Goal: Task Accomplishment & Management: Manage account settings

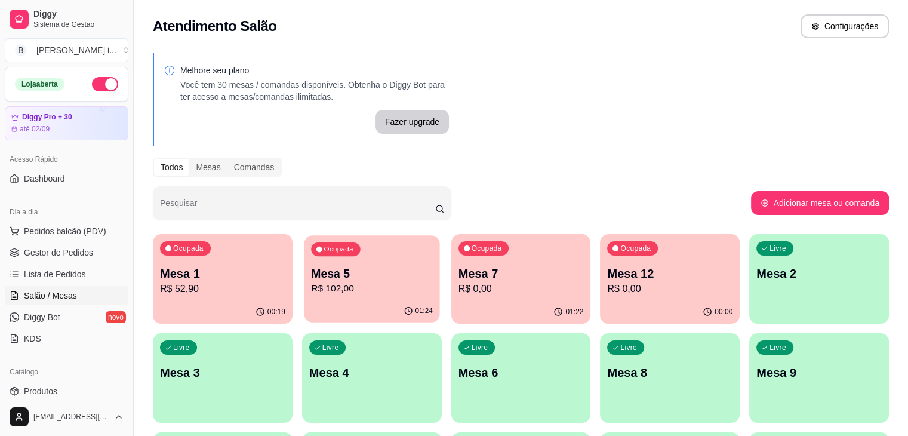
click at [331, 275] on p "Mesa 5" at bounding box center [372, 274] width 122 height 16
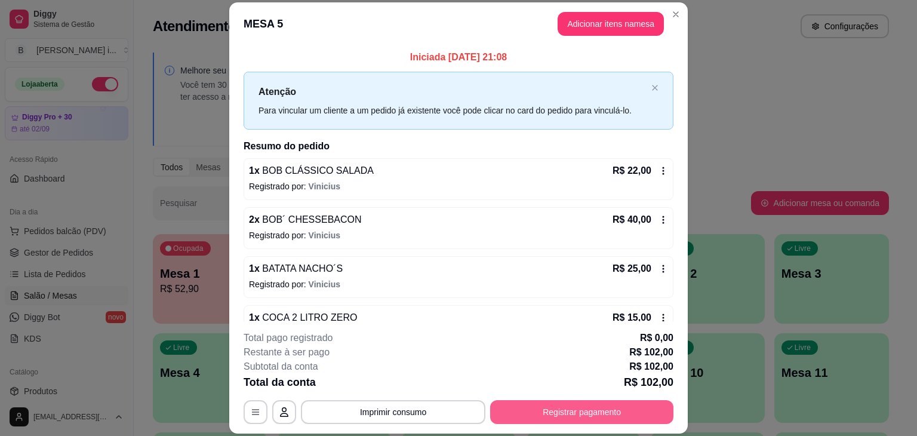
click at [542, 414] on button "Registrar pagamento" at bounding box center [581, 412] width 183 height 24
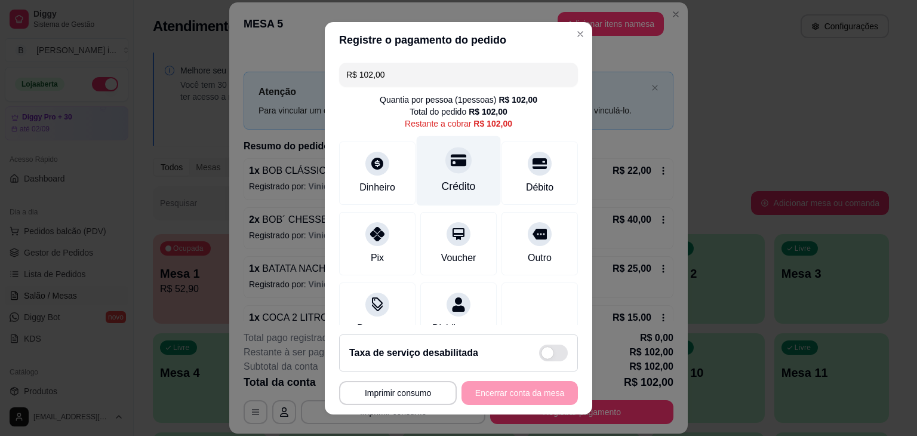
click at [446, 183] on div "Crédito" at bounding box center [459, 186] width 34 height 16
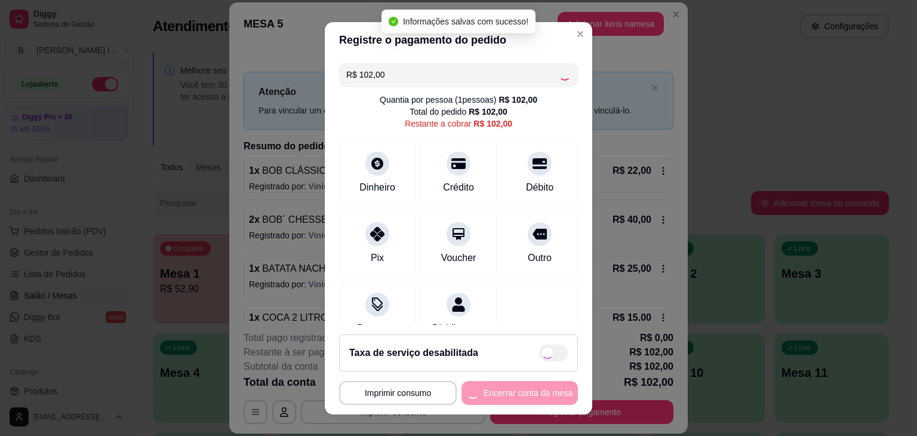
type input "R$ 0,00"
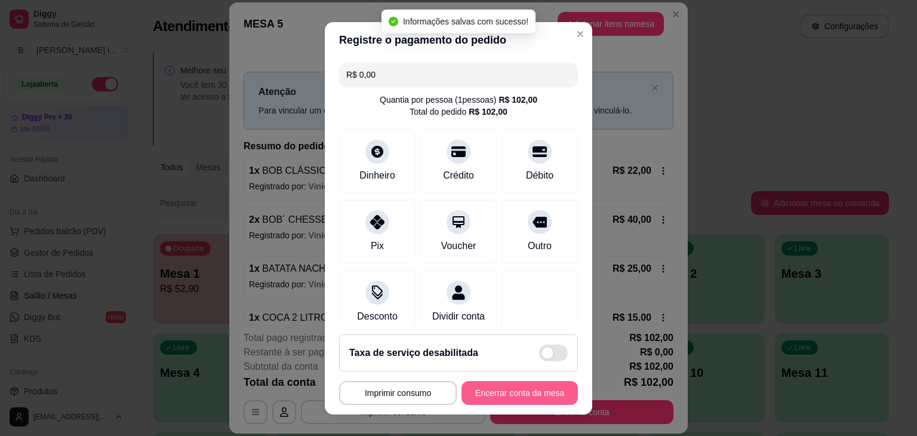
click at [532, 396] on button "Encerrar conta da mesa" at bounding box center [519, 393] width 116 height 24
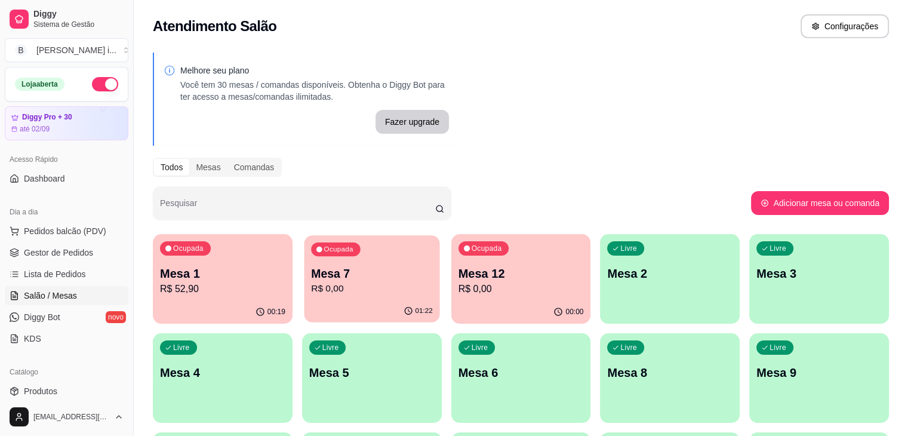
click at [341, 291] on p "R$ 0,00" at bounding box center [372, 289] width 122 height 14
click at [349, 299] on div "Ocupada Mesa 7 R$ 0,00" at bounding box center [372, 267] width 136 height 64
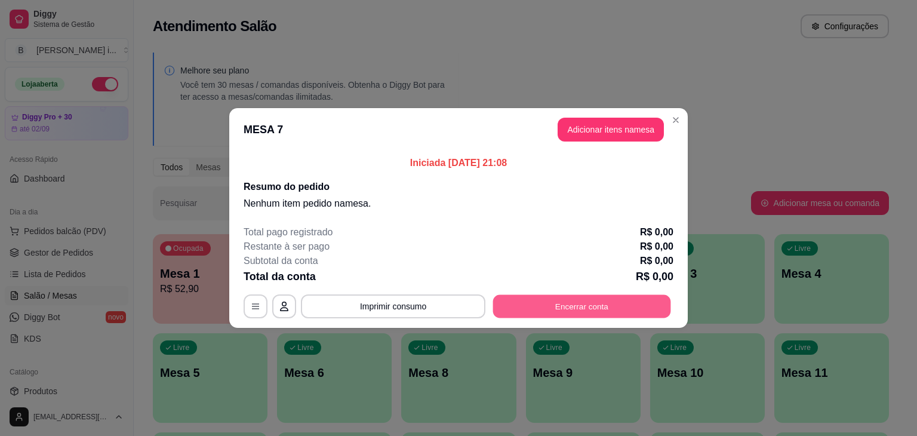
click at [551, 302] on button "Encerrar conta" at bounding box center [582, 306] width 178 height 23
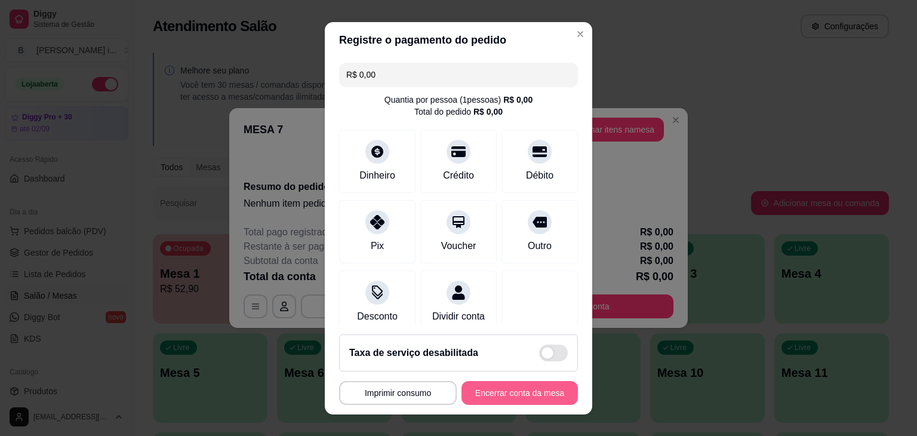
click at [511, 389] on button "Encerrar conta da mesa" at bounding box center [519, 393] width 116 height 24
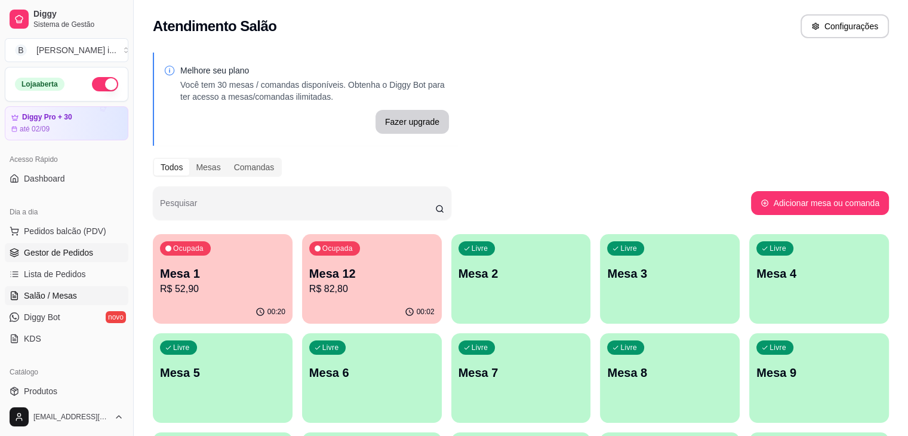
click at [57, 249] on span "Gestor de Pedidos" at bounding box center [58, 253] width 69 height 12
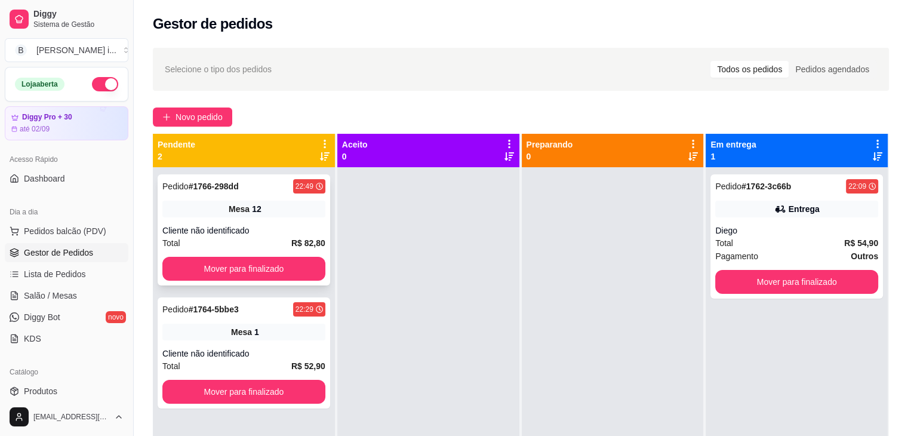
click at [263, 221] on div "Pedido # 1766-298dd 22:49 Mesa 12 Cliente não identificado Total R$ 82,80 Mover…" at bounding box center [244, 229] width 173 height 111
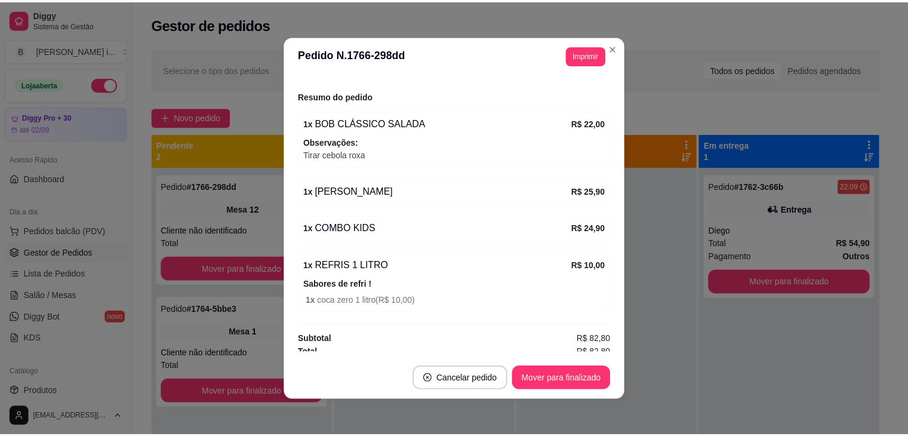
scroll to position [146, 0]
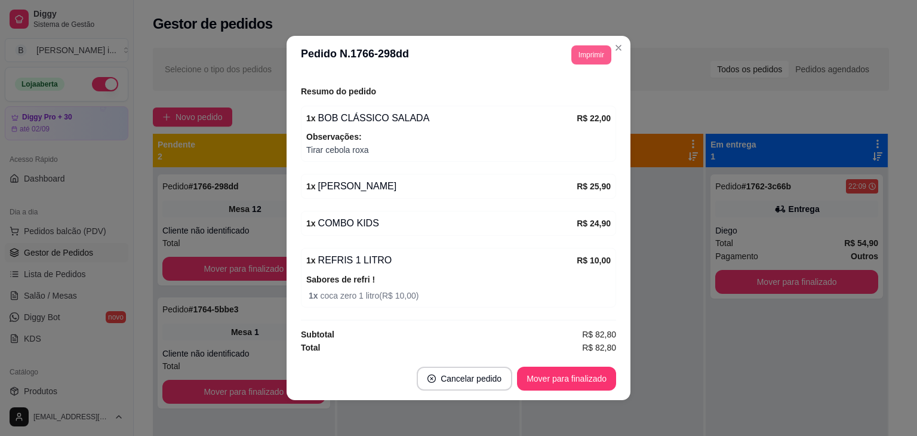
click at [585, 61] on button "Imprimir" at bounding box center [591, 54] width 40 height 19
click at [560, 95] on button "IMPRESSORA ORI" at bounding box center [564, 96] width 87 height 19
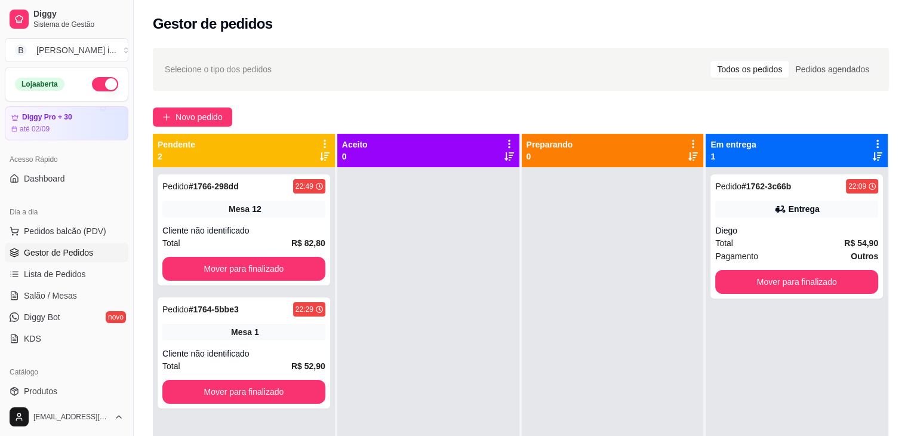
click at [92, 83] on button "button" at bounding box center [105, 84] width 26 height 14
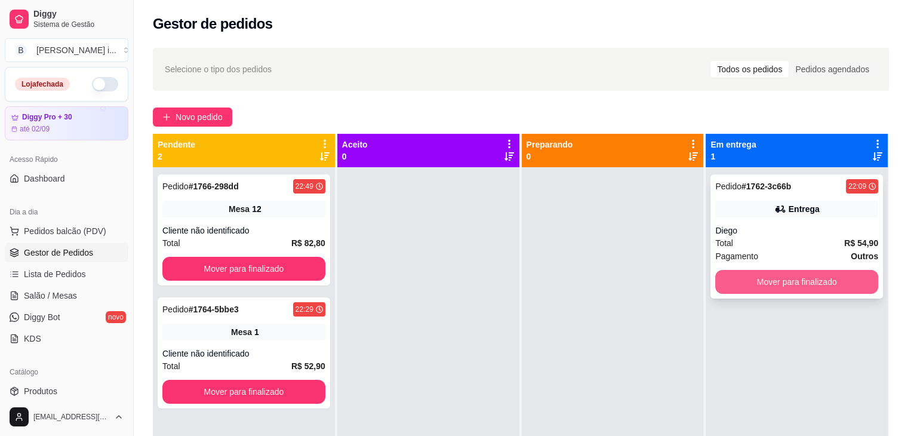
click at [789, 284] on button "Mover para finalizado" at bounding box center [796, 282] width 163 height 24
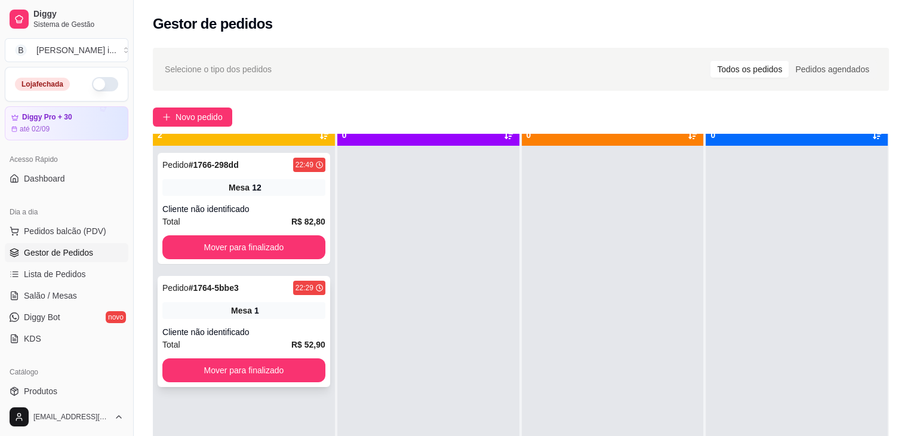
scroll to position [33, 0]
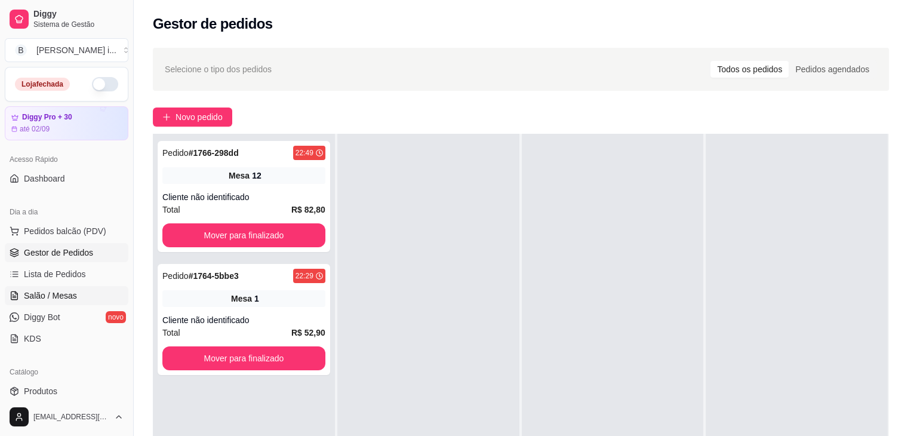
click at [62, 300] on span "Salão / Mesas" at bounding box center [50, 296] width 53 height 12
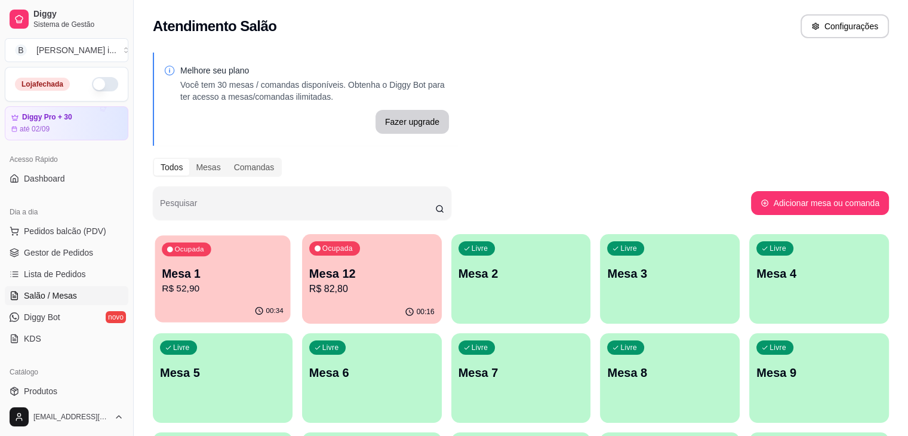
click at [214, 291] on p "R$ 52,90" at bounding box center [223, 289] width 122 height 14
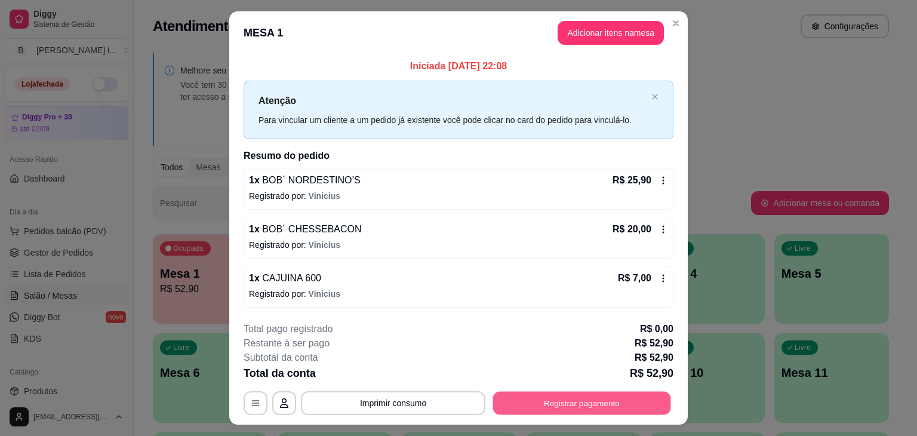
click at [528, 397] on button "Registrar pagamento" at bounding box center [582, 402] width 178 height 23
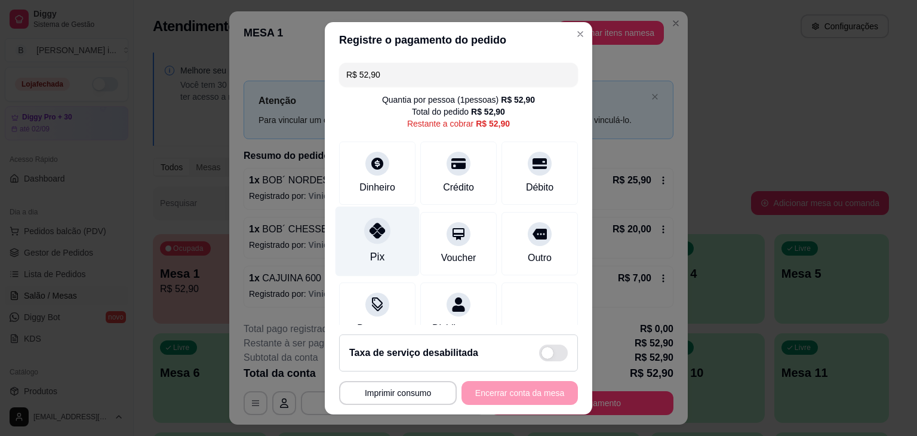
click at [378, 234] on div at bounding box center [377, 230] width 26 height 26
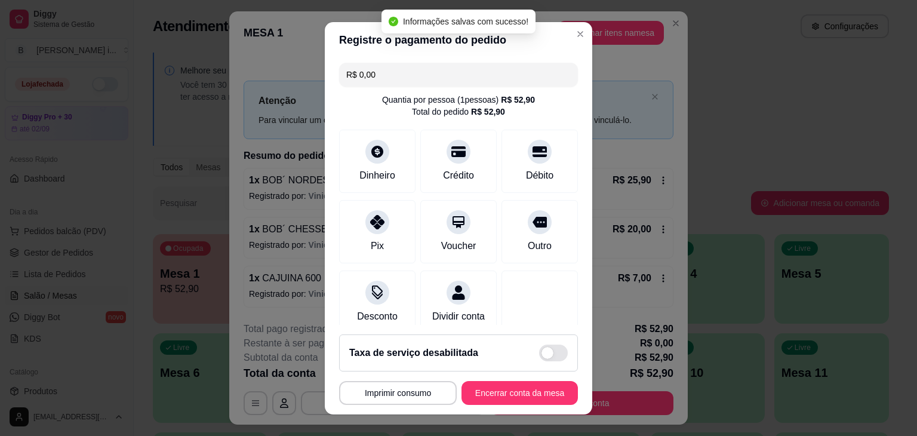
type input "R$ 0,00"
click at [540, 391] on button "Encerrar conta da mesa" at bounding box center [519, 393] width 116 height 24
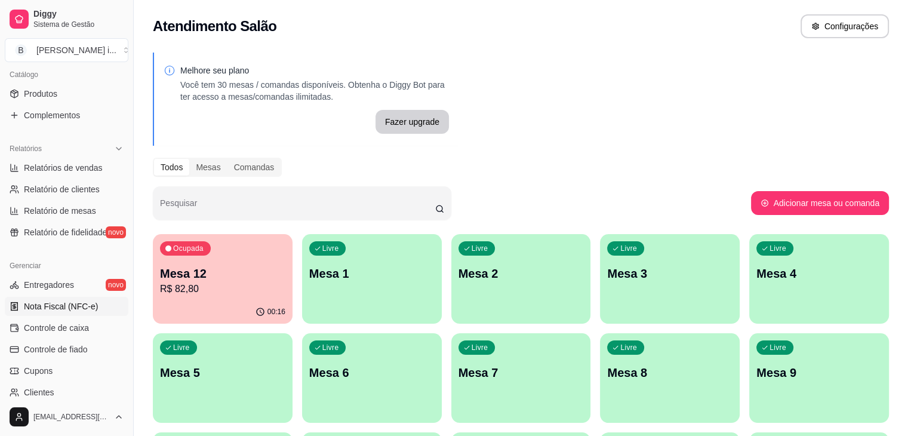
scroll to position [298, 0]
click at [79, 168] on span "Relatórios de vendas" at bounding box center [63, 167] width 79 height 12
select select "ALL"
select select "0"
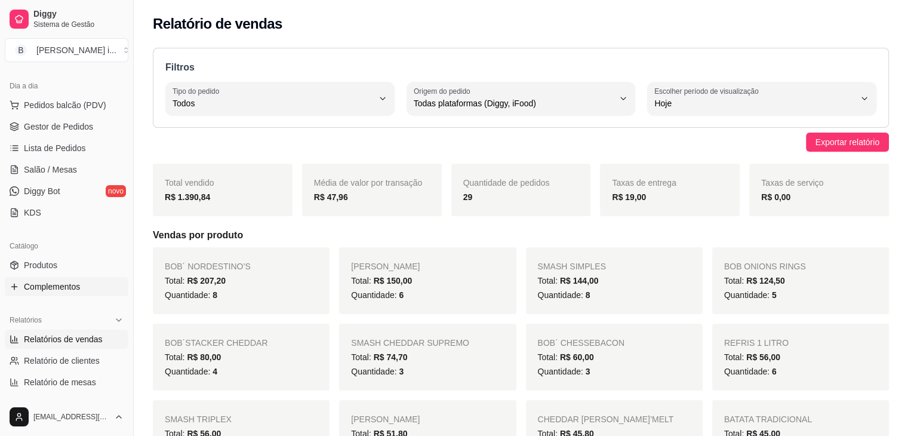
scroll to position [119, 0]
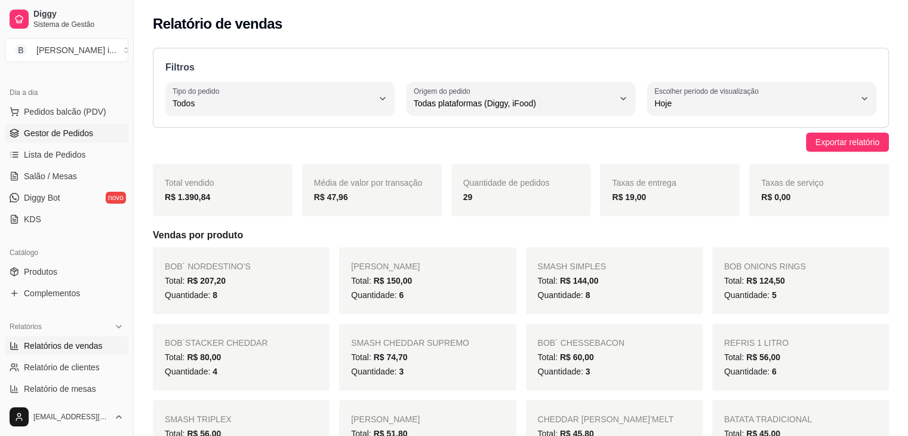
click at [57, 132] on span "Gestor de Pedidos" at bounding box center [58, 133] width 69 height 12
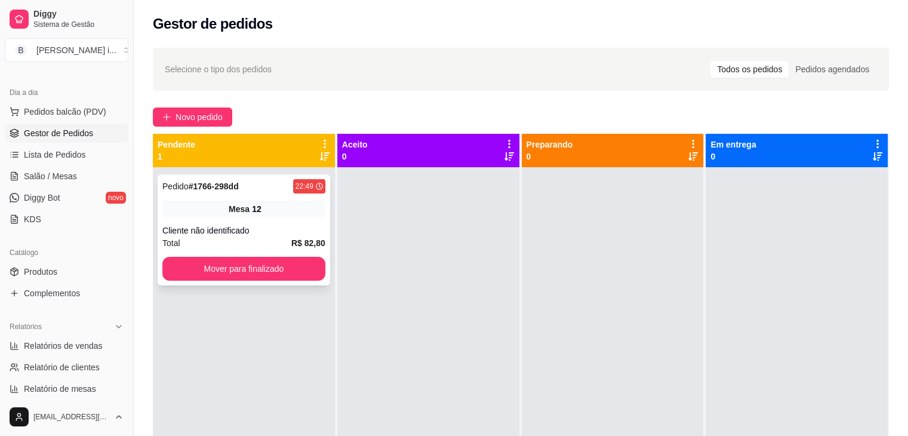
click at [276, 213] on div "Mesa 12" at bounding box center [243, 209] width 163 height 17
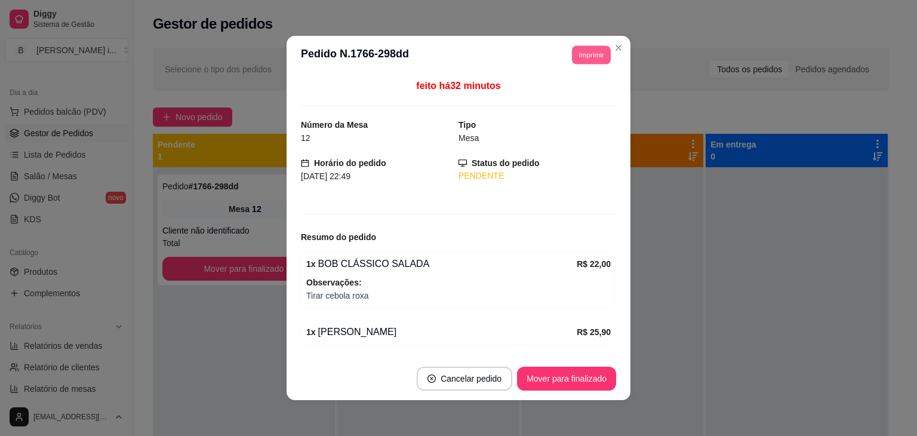
click at [592, 53] on button "Imprimir" at bounding box center [591, 54] width 39 height 19
click at [589, 100] on button "IMPRESSORA ORI" at bounding box center [564, 96] width 87 height 19
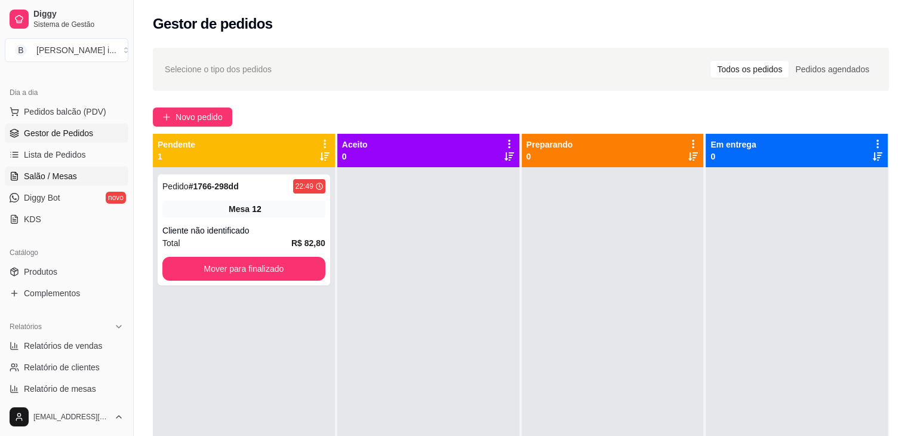
click at [61, 168] on link "Salão / Mesas" at bounding box center [67, 176] width 124 height 19
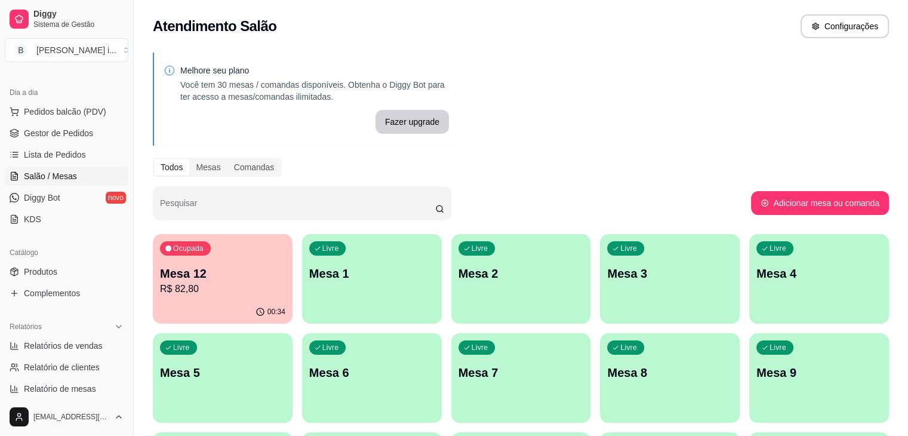
click at [214, 304] on div "00:34" at bounding box center [223, 311] width 140 height 23
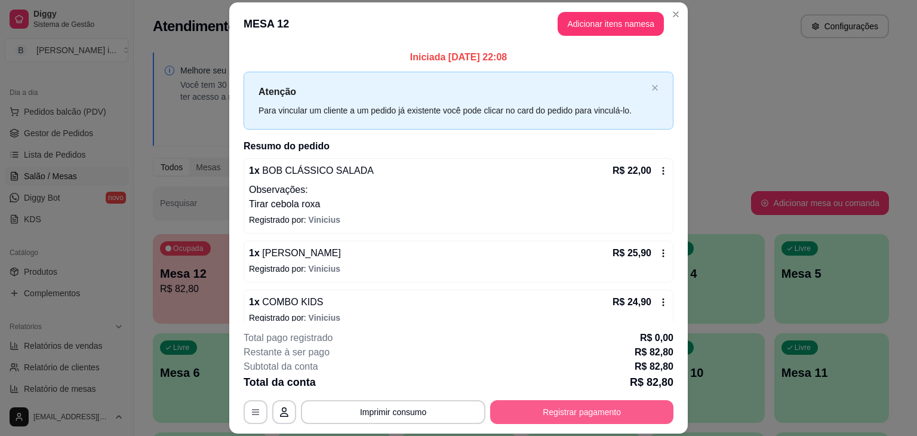
click at [643, 423] on button "Registrar pagamento" at bounding box center [581, 412] width 183 height 24
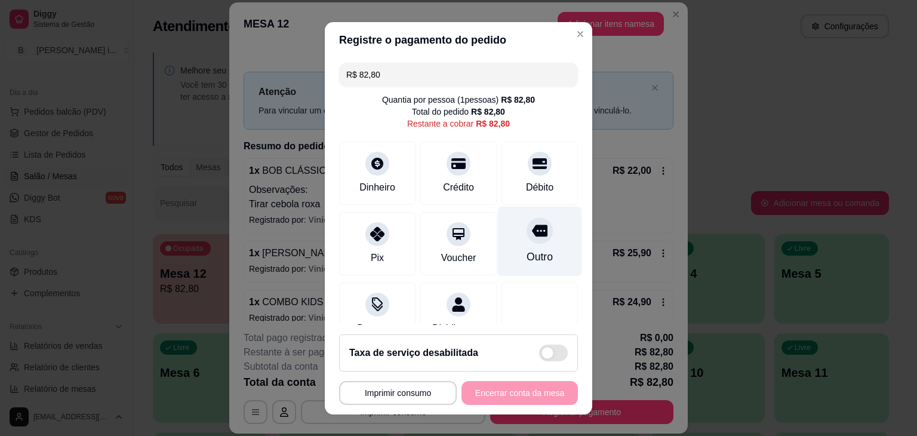
click at [540, 255] on div "Outro" at bounding box center [540, 241] width 84 height 70
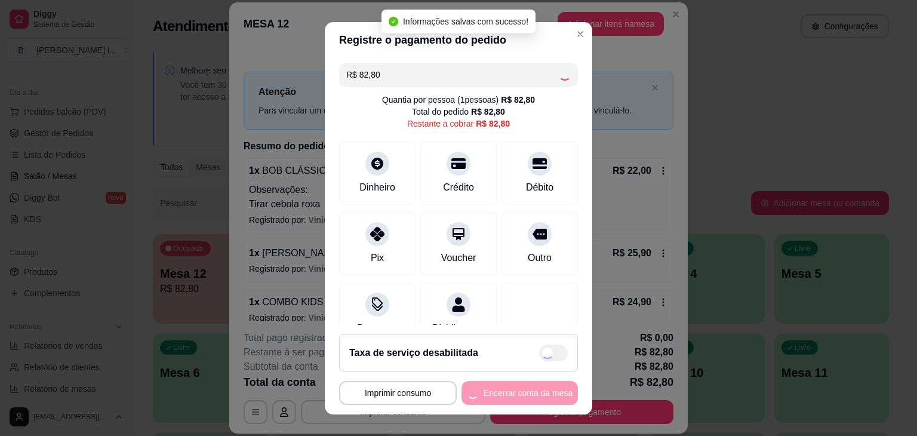
type input "R$ 0,00"
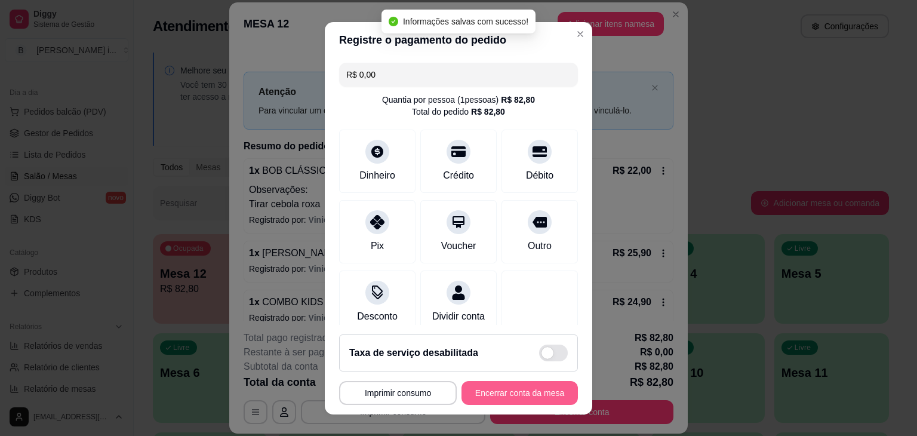
click at [530, 393] on button "Encerrar conta da mesa" at bounding box center [519, 393] width 116 height 24
